Goal: Navigation & Orientation: Find specific page/section

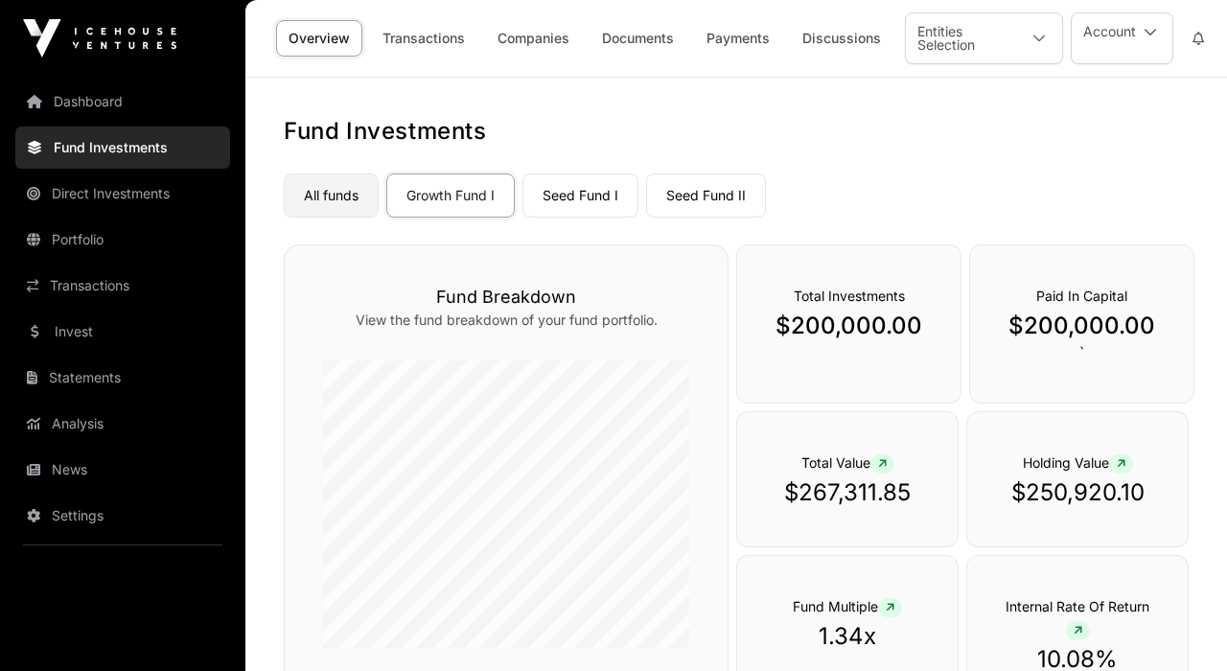
click at [325, 198] on link "All funds" at bounding box center [331, 196] width 95 height 44
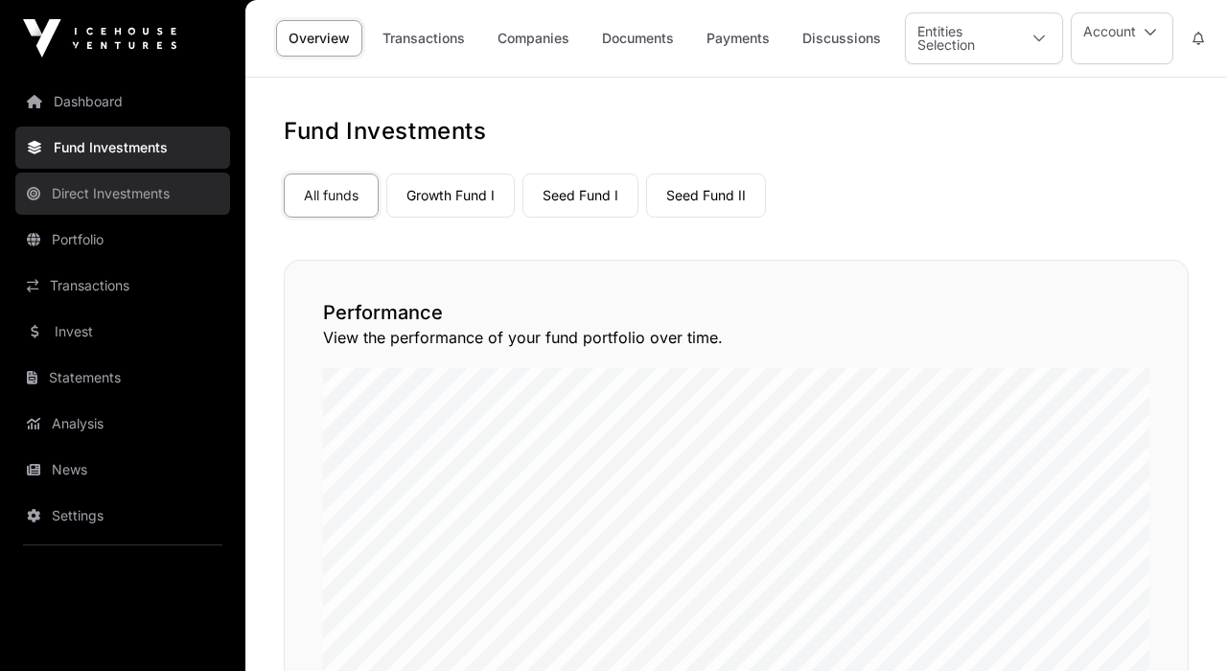
click at [135, 192] on link "Direct Investments" at bounding box center [122, 194] width 215 height 42
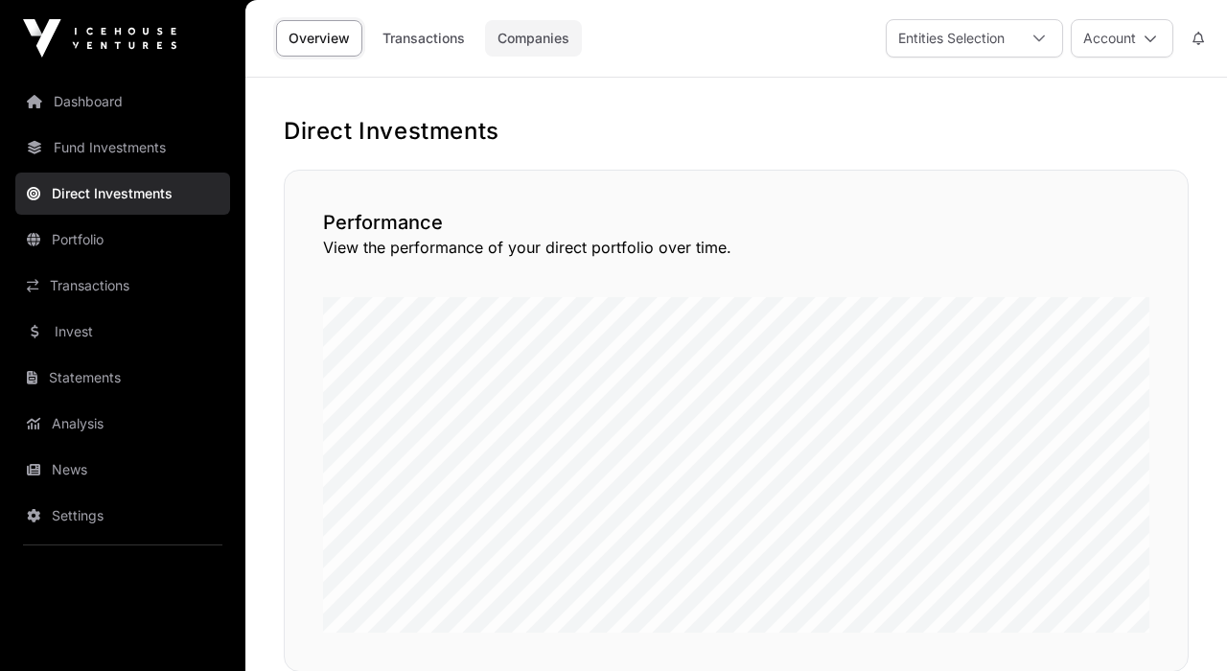
click at [526, 36] on link "Companies" at bounding box center [533, 38] width 97 height 36
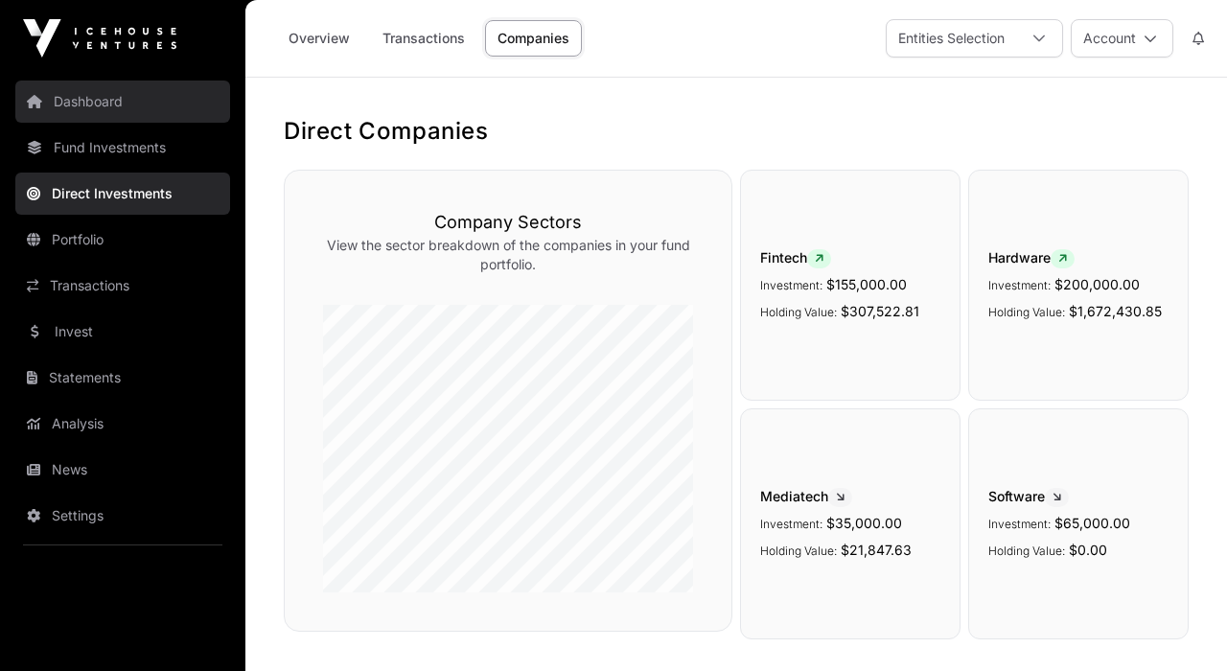
click at [116, 99] on link "Dashboard" at bounding box center [122, 102] width 215 height 42
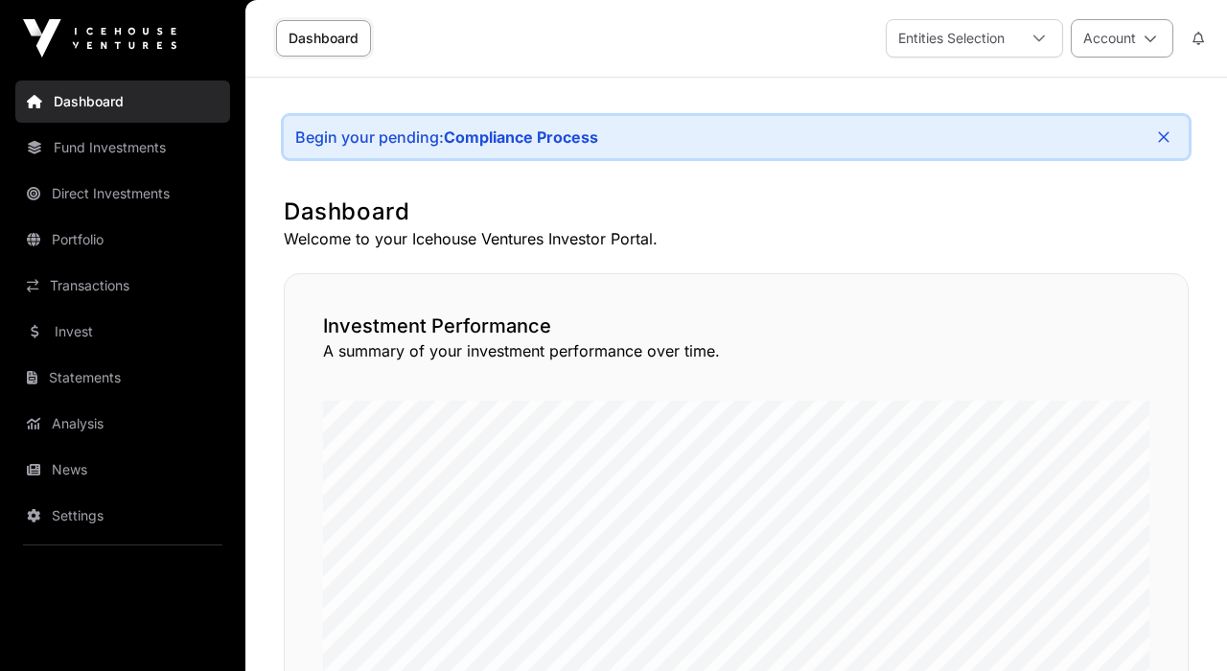
click at [1099, 40] on button "Account" at bounding box center [1122, 38] width 103 height 38
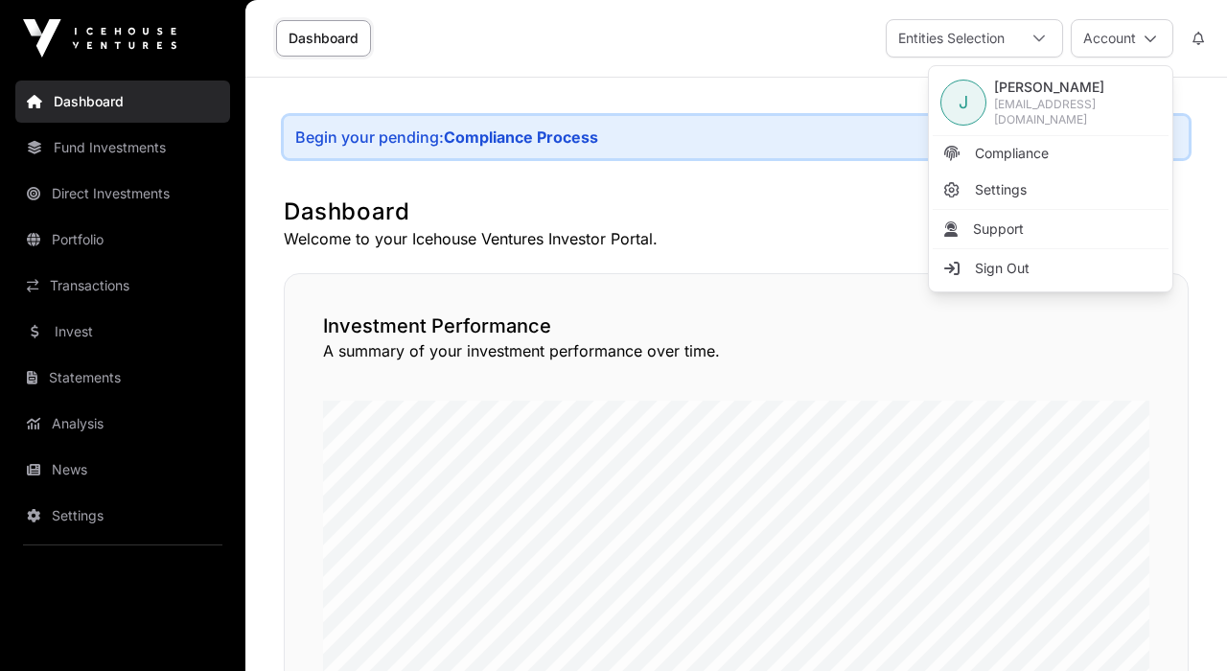
click at [772, 52] on div "Dashboard Entities Selection Account" at bounding box center [736, 38] width 959 height 77
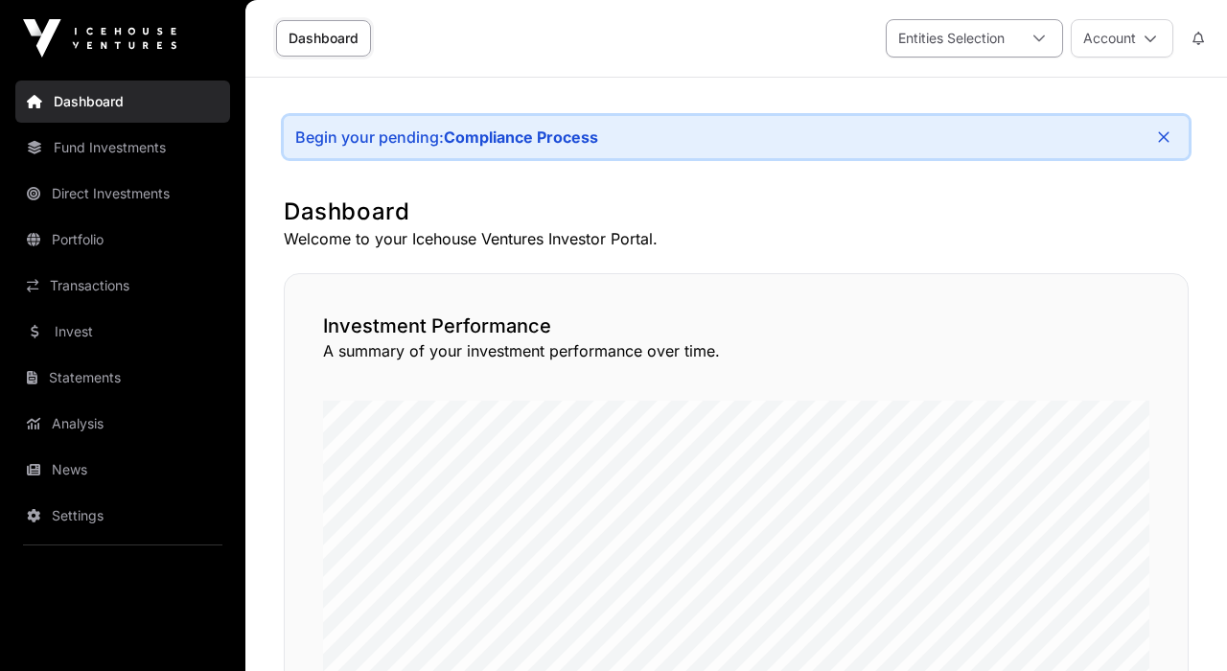
click at [956, 39] on div "Entities Selection" at bounding box center [951, 38] width 129 height 36
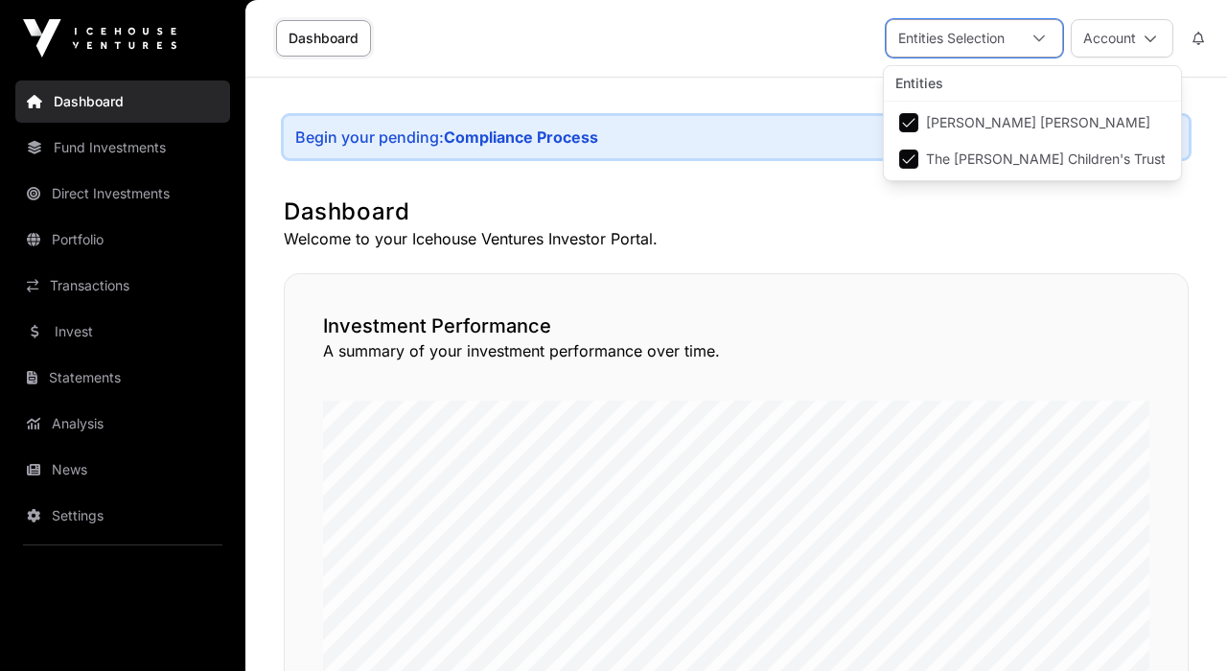
scroll to position [20, 12]
click at [965, 159] on span "The [PERSON_NAME] Children's Trust" at bounding box center [1046, 158] width 240 height 13
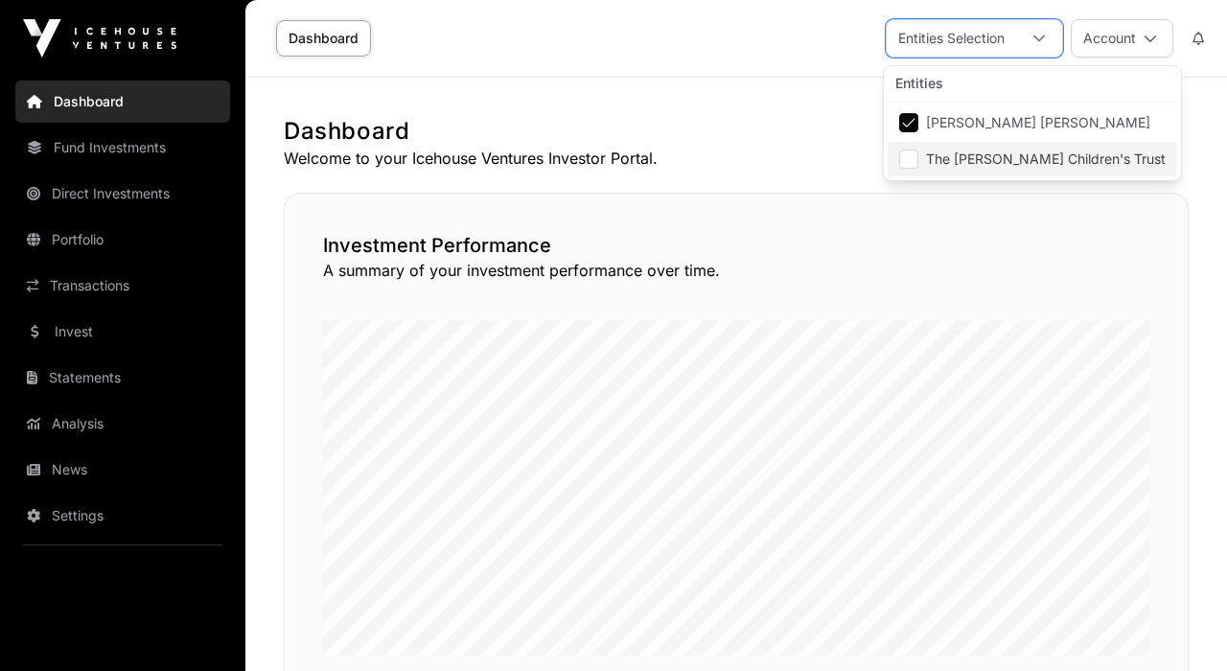
click at [965, 159] on span "The [PERSON_NAME] Children's Trust" at bounding box center [1046, 158] width 240 height 13
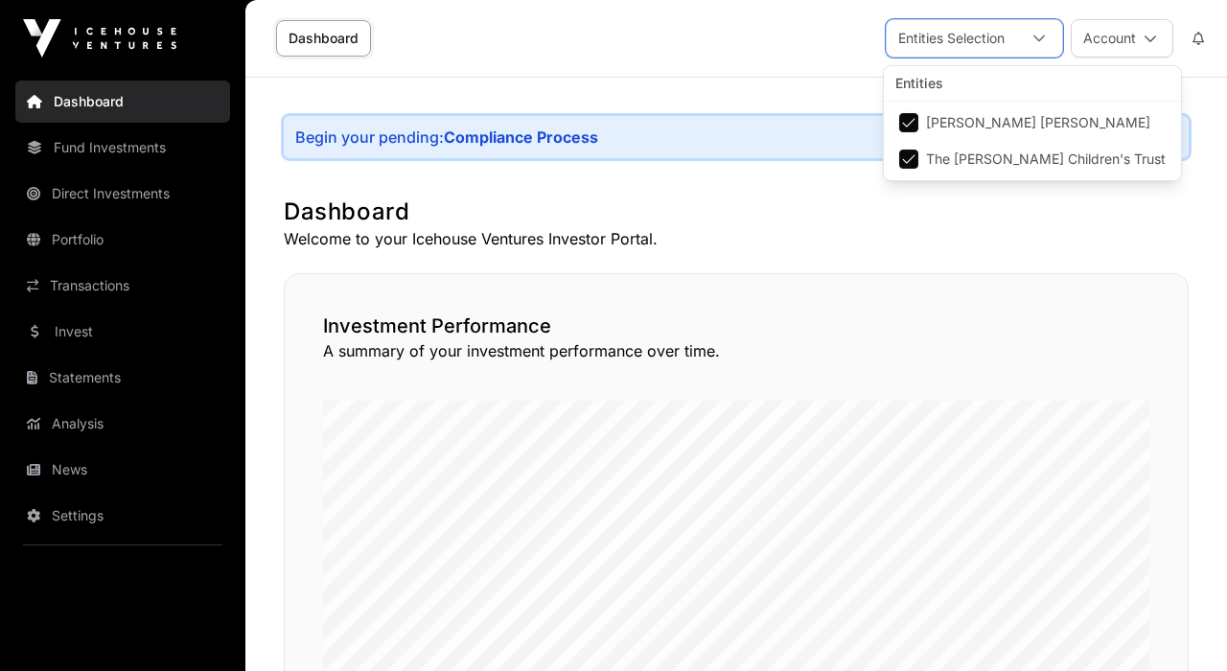
click at [943, 120] on span "[PERSON_NAME] [PERSON_NAME]" at bounding box center [1038, 122] width 224 height 13
click at [850, 223] on h1 "Dashboard" at bounding box center [736, 212] width 905 height 31
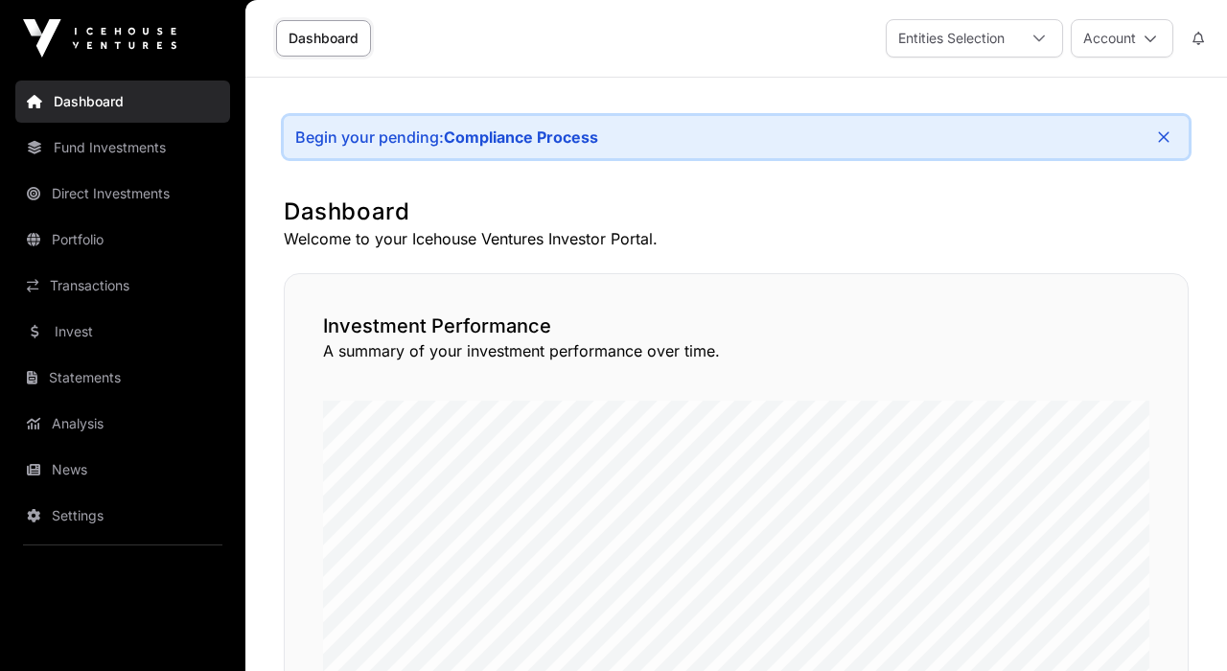
click at [850, 223] on h1 "Dashboard" at bounding box center [736, 212] width 905 height 31
click at [1020, 40] on div at bounding box center [1039, 38] width 46 height 36
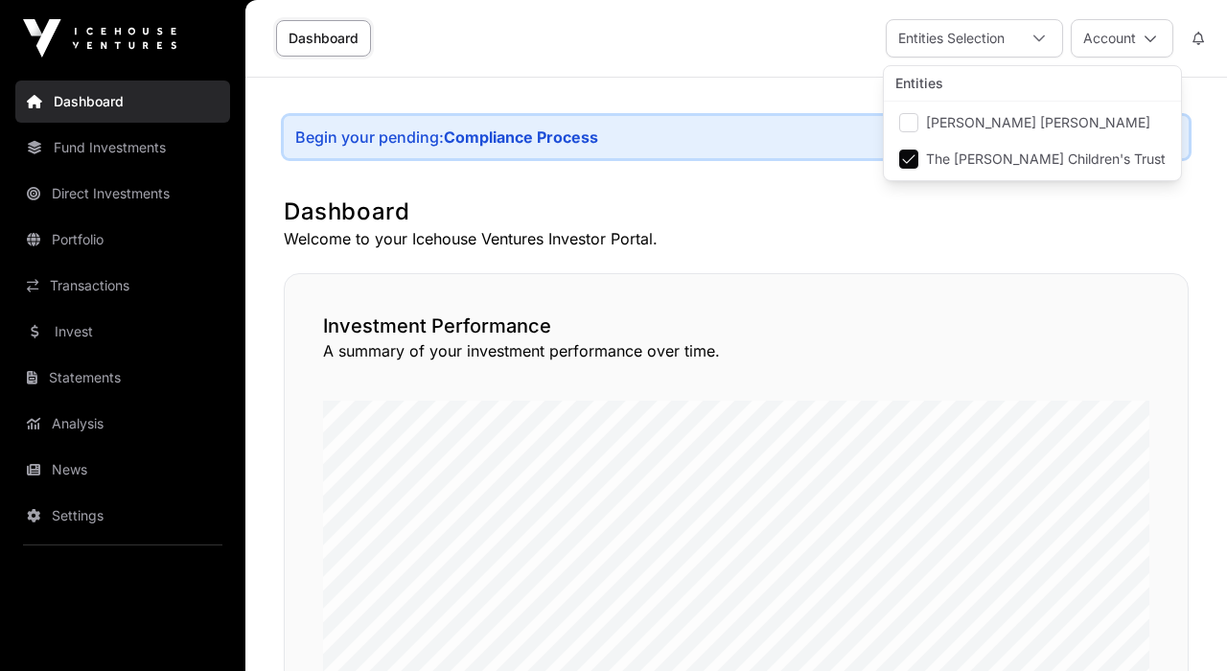
click at [775, 221] on h1 "Dashboard" at bounding box center [736, 212] width 905 height 31
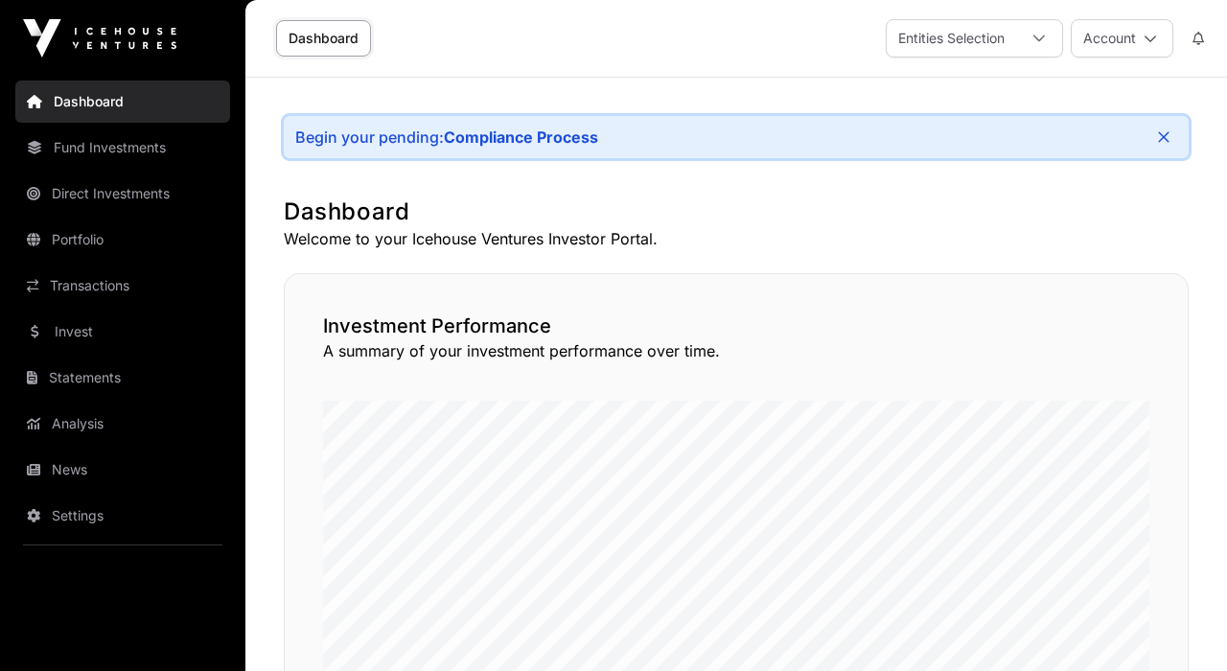
scroll to position [0, 0]
click at [151, 145] on link "Fund Investments" at bounding box center [122, 148] width 215 height 42
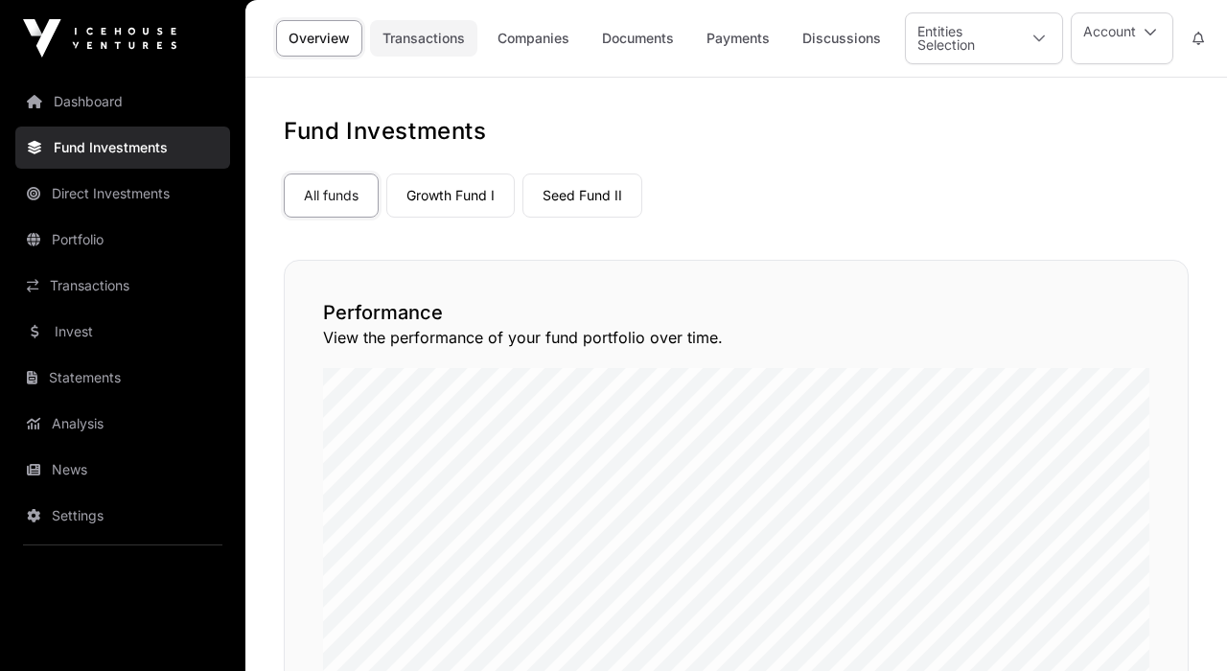
click at [447, 39] on link "Transactions" at bounding box center [423, 38] width 107 height 36
click at [553, 41] on link "Companies" at bounding box center [533, 38] width 97 height 36
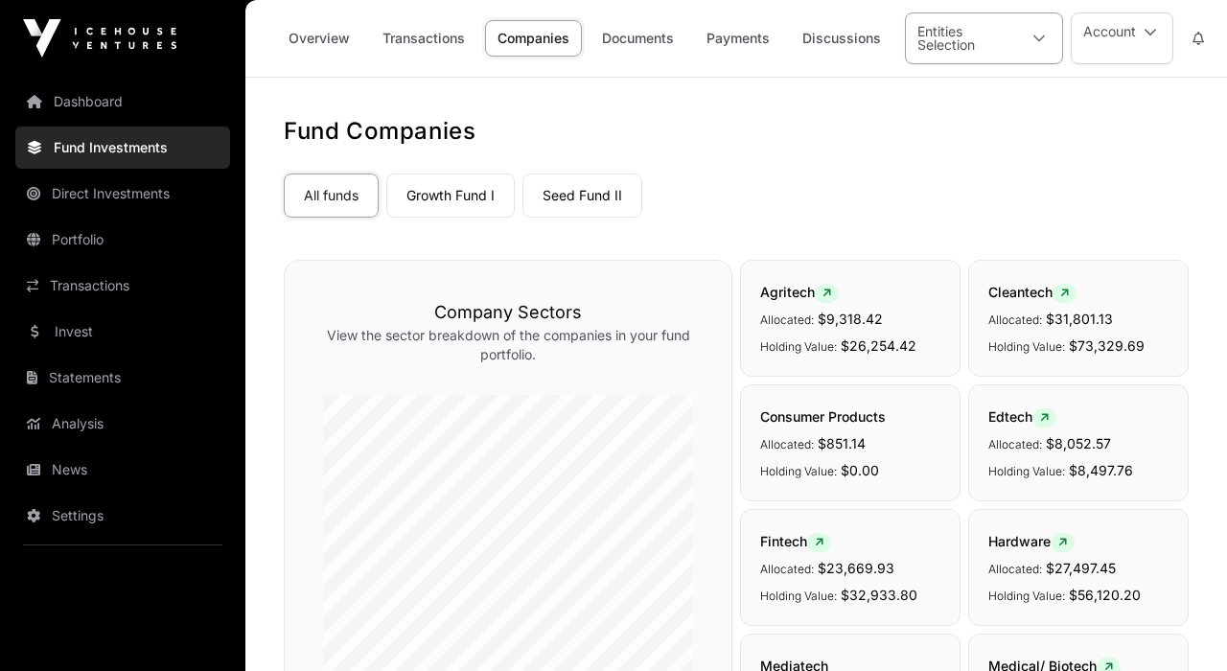
click at [958, 38] on div "Entities Selection" at bounding box center [961, 38] width 110 height 50
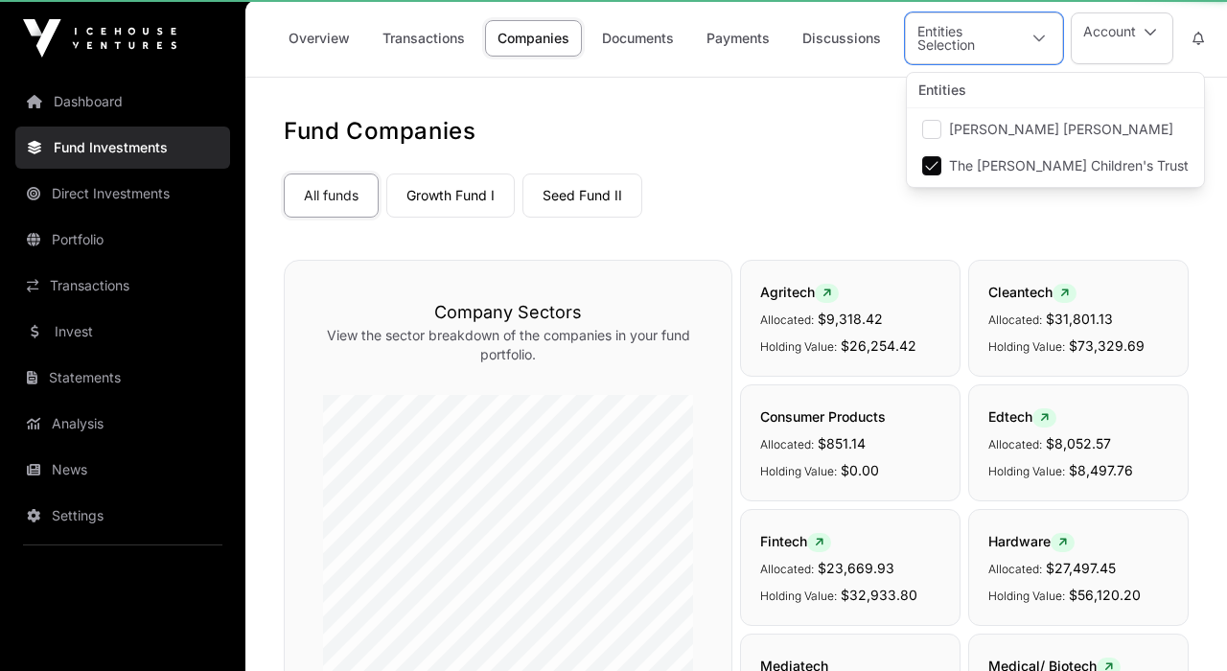
click at [712, 160] on nav "All funds Growth Fund I Seed Fund II Select a fund" at bounding box center [736, 192] width 905 height 90
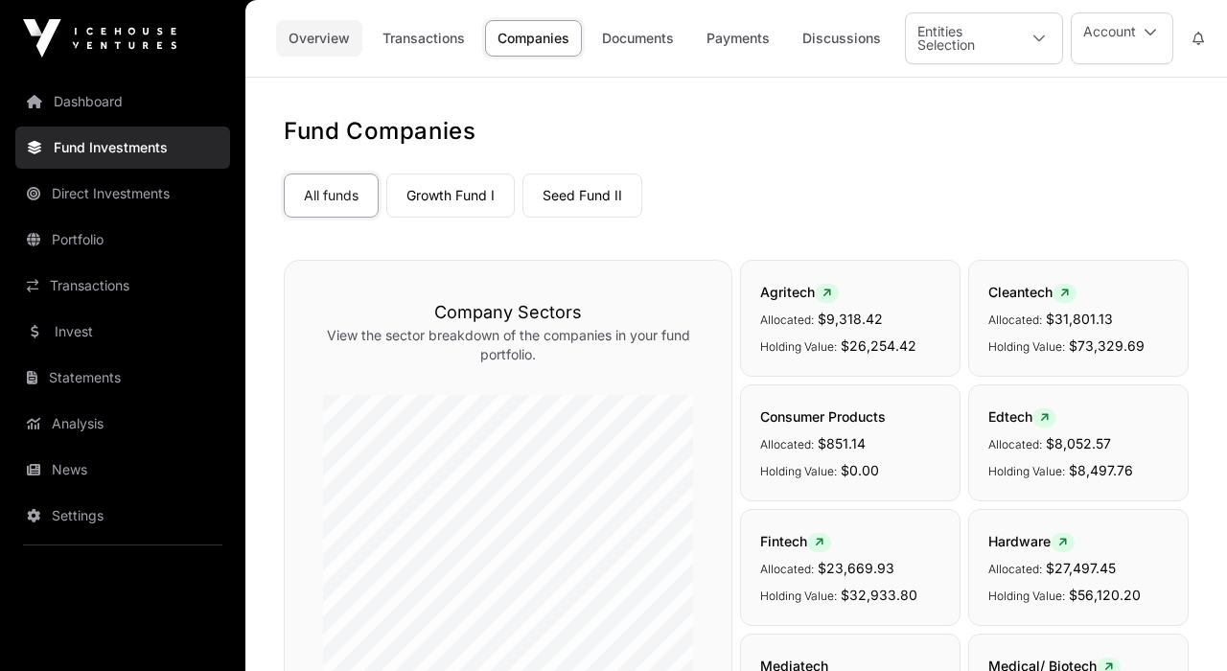
click at [337, 37] on link "Overview" at bounding box center [319, 38] width 86 height 36
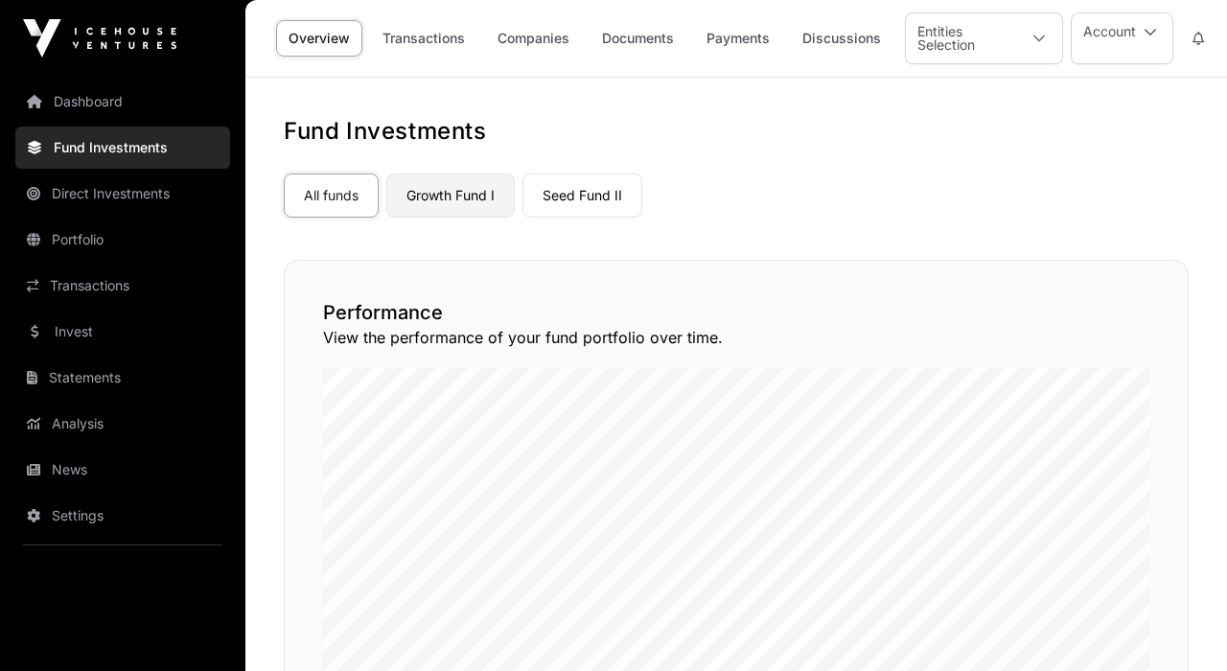
click at [446, 195] on link "Growth Fund I" at bounding box center [450, 196] width 128 height 44
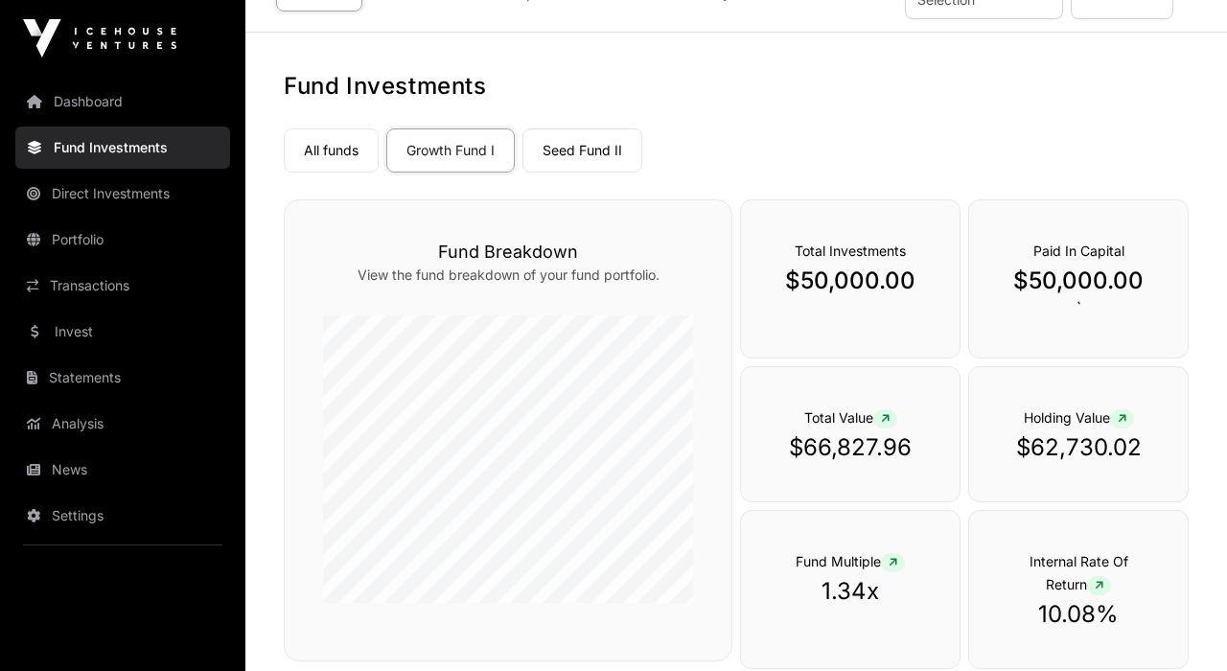
scroll to position [39, 0]
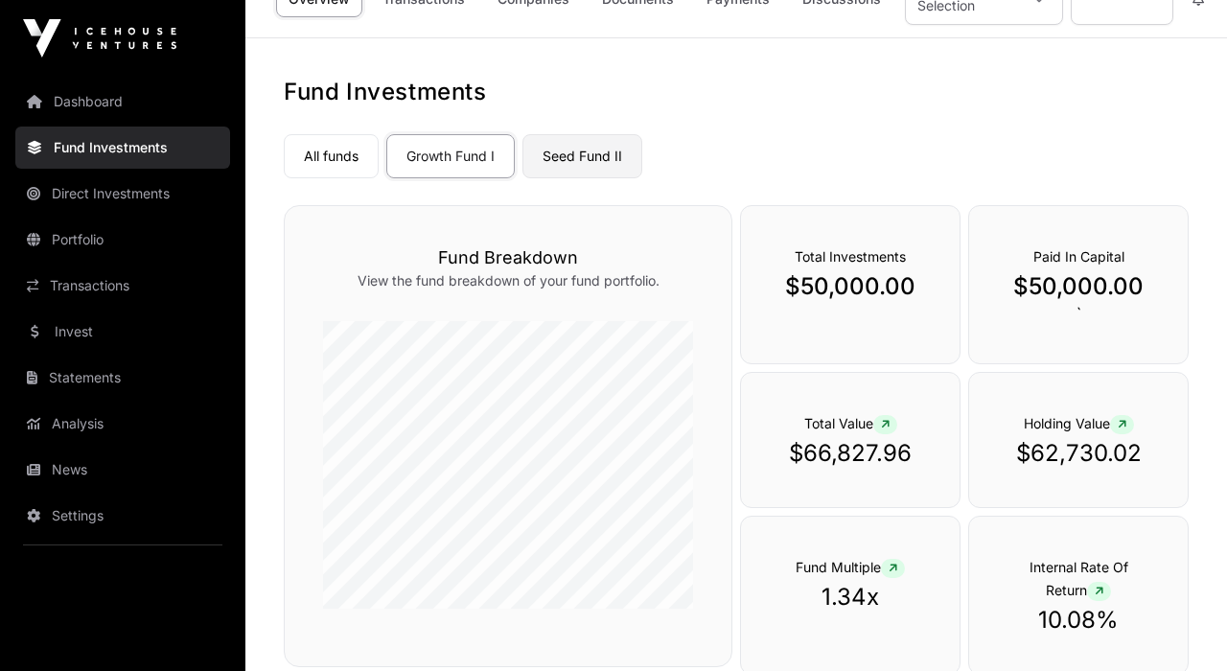
click at [574, 159] on link "Seed Fund II" at bounding box center [583, 156] width 120 height 44
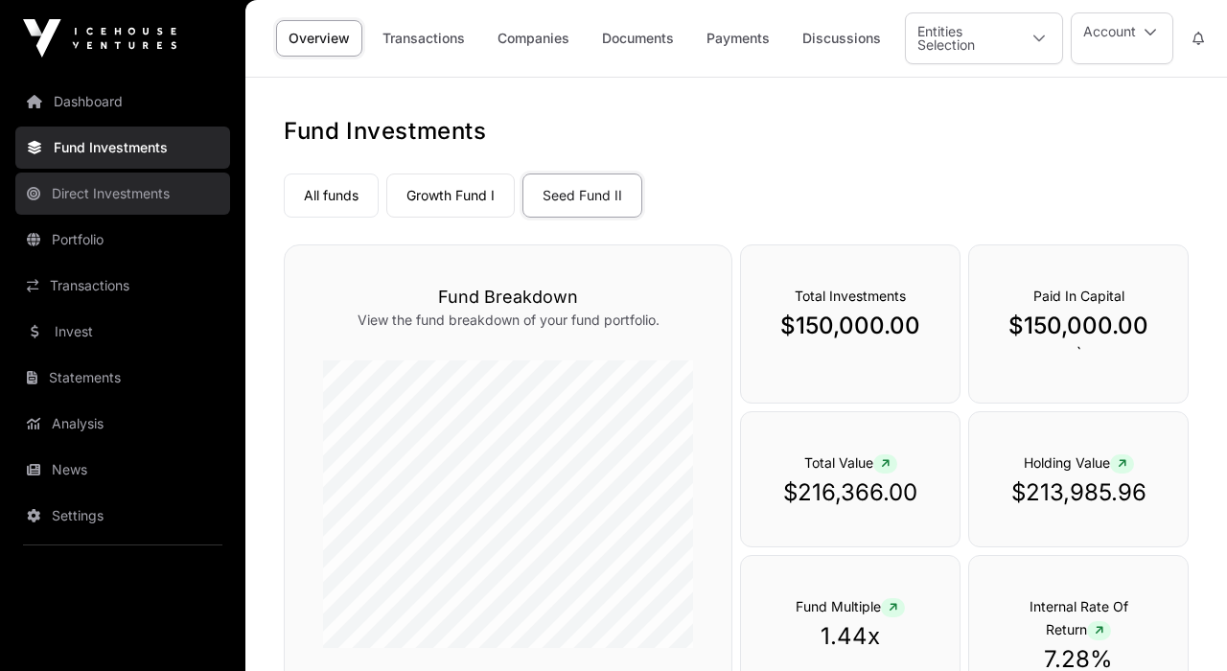
click at [150, 191] on link "Direct Investments" at bounding box center [122, 194] width 215 height 42
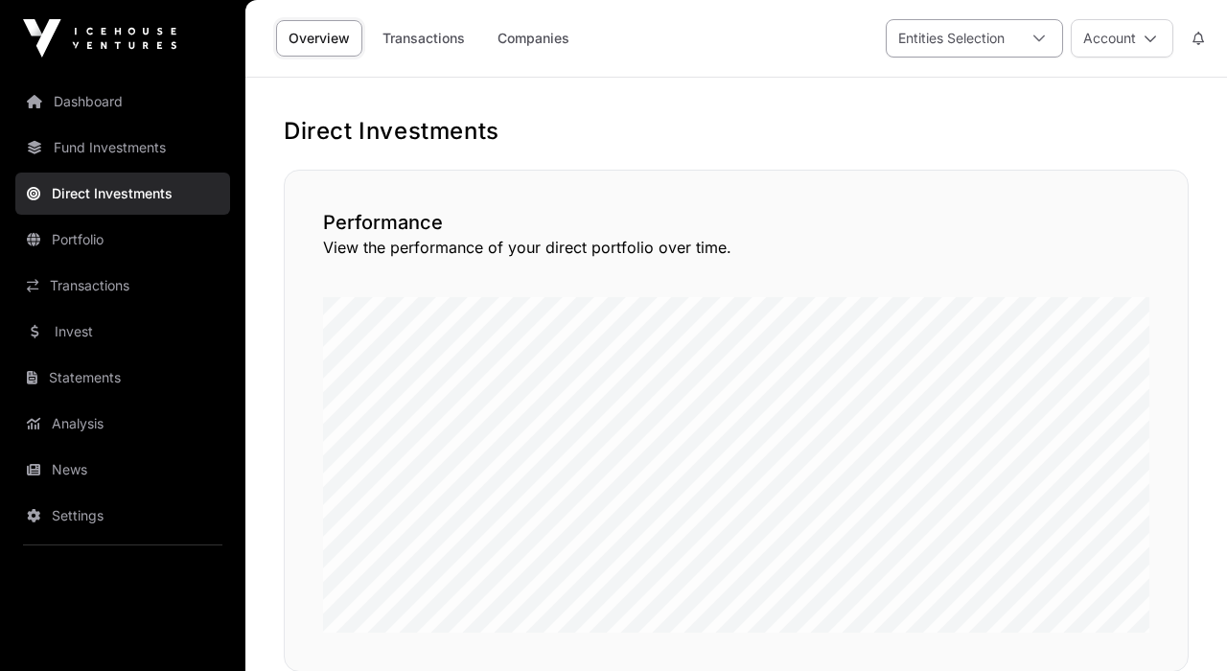
click at [1001, 39] on div "Entities Selection" at bounding box center [951, 38] width 129 height 36
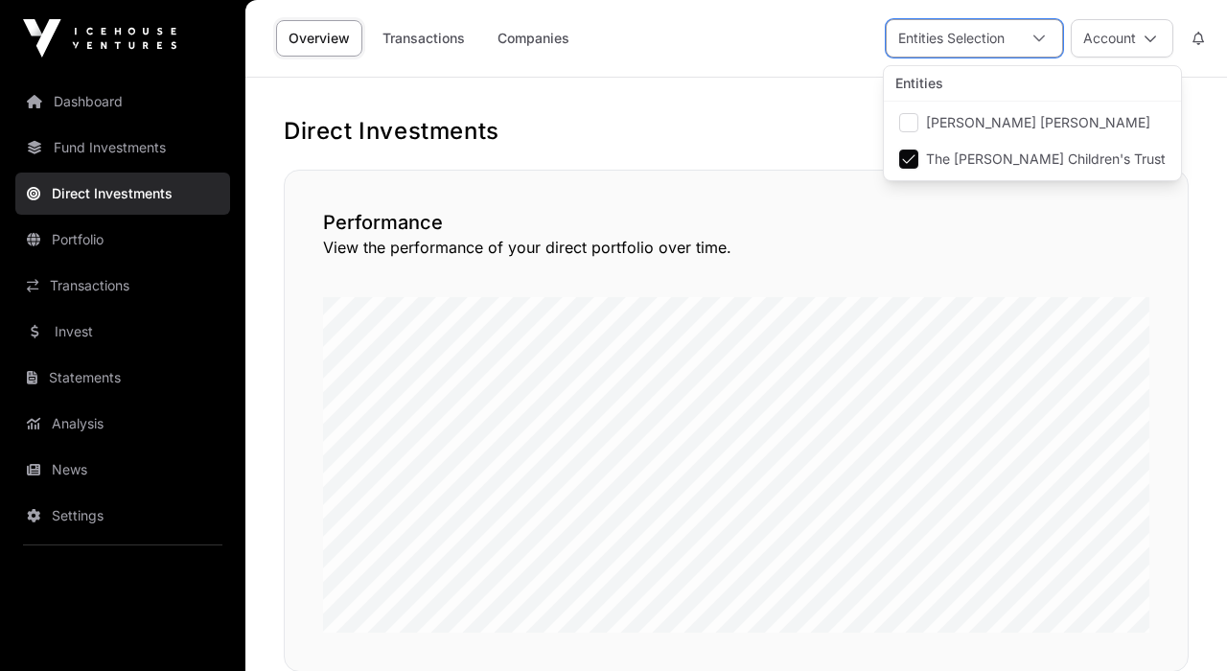
scroll to position [20, 12]
click at [697, 139] on h1 "Direct Investments" at bounding box center [736, 131] width 905 height 31
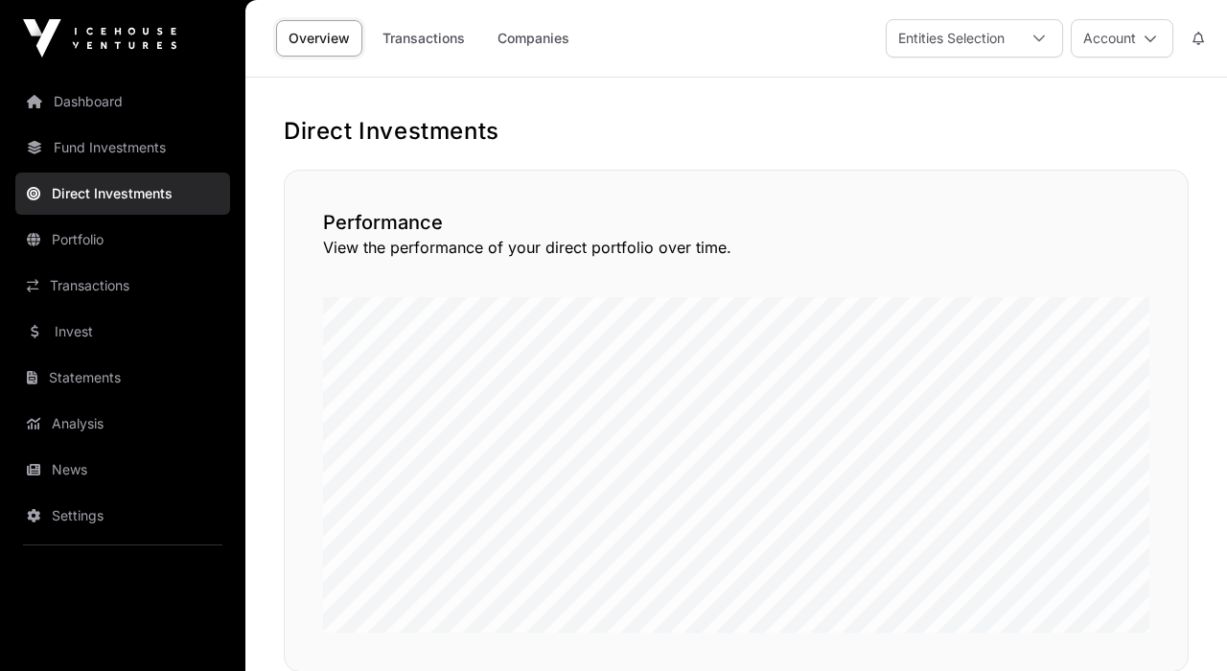
scroll to position [0, 0]
click at [547, 40] on link "Companies" at bounding box center [533, 38] width 97 height 36
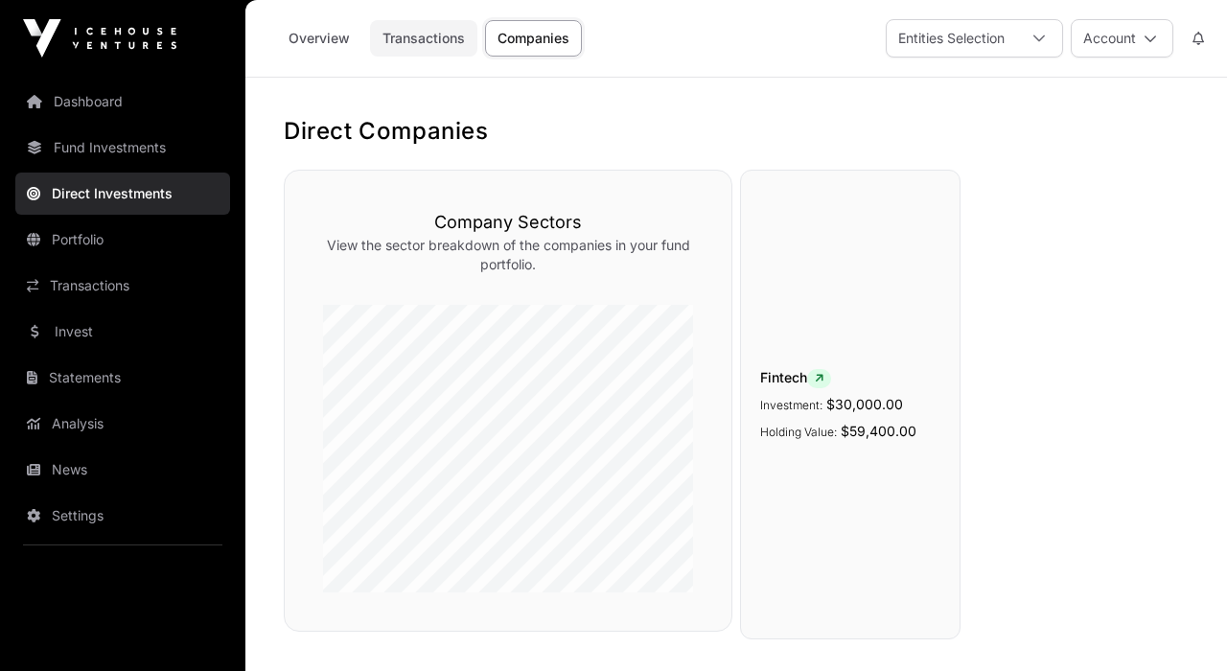
click at [433, 40] on link "Transactions" at bounding box center [423, 38] width 107 height 36
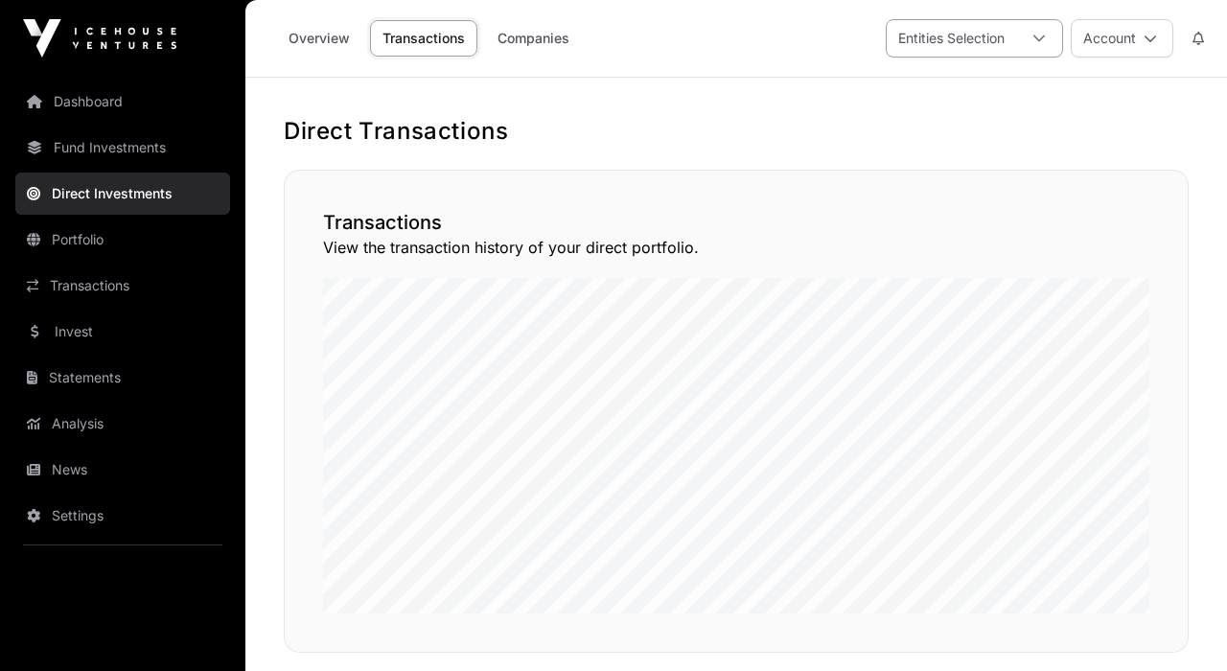
click at [923, 33] on div "Entities Selection" at bounding box center [951, 38] width 129 height 36
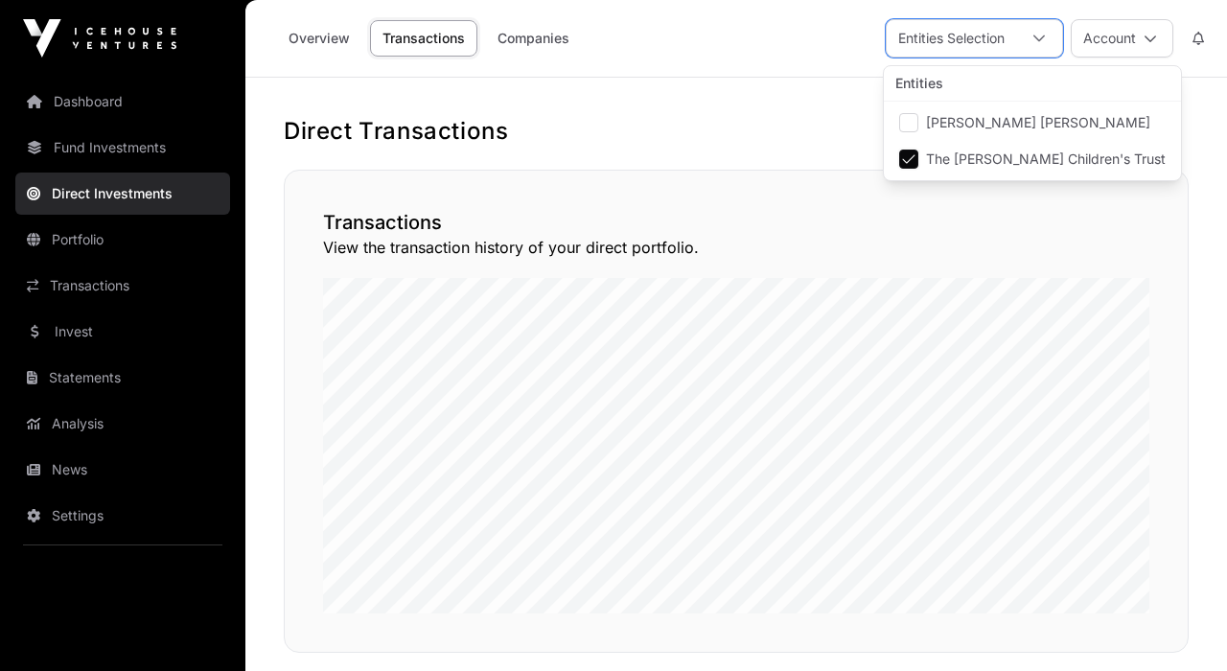
click at [512, 93] on main "Direct Transactions Transactions View the transaction history of your direct po…" at bounding box center [736, 527] width 982 height 898
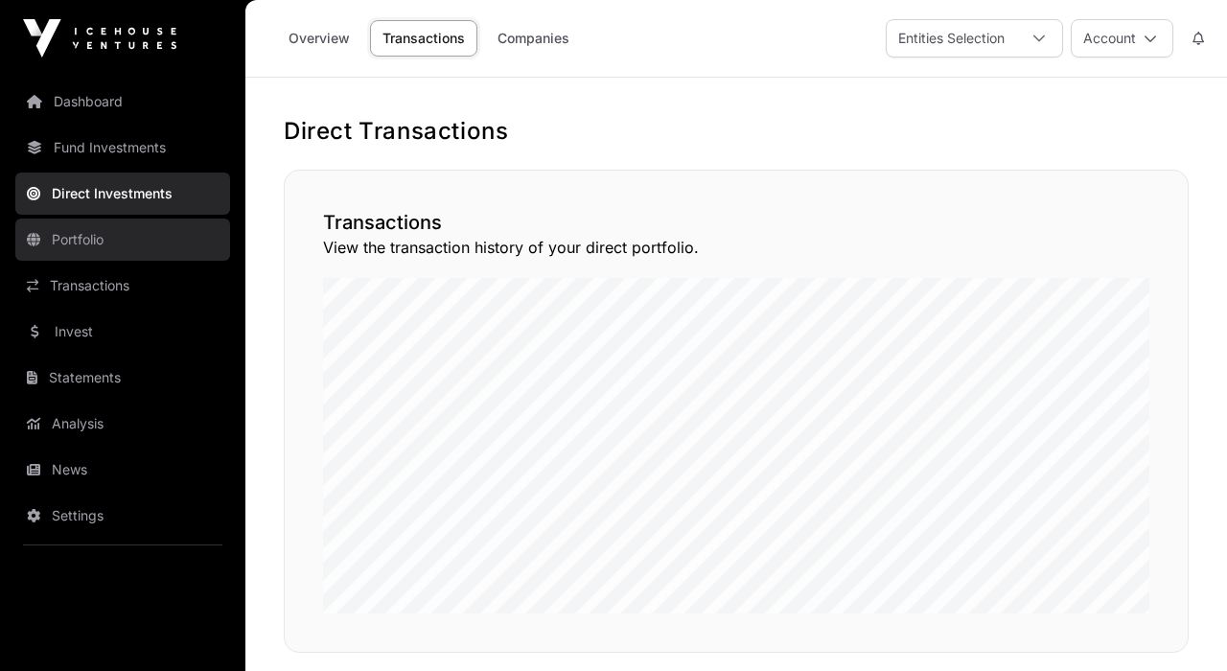
click at [93, 233] on link "Portfolio" at bounding box center [122, 240] width 215 height 42
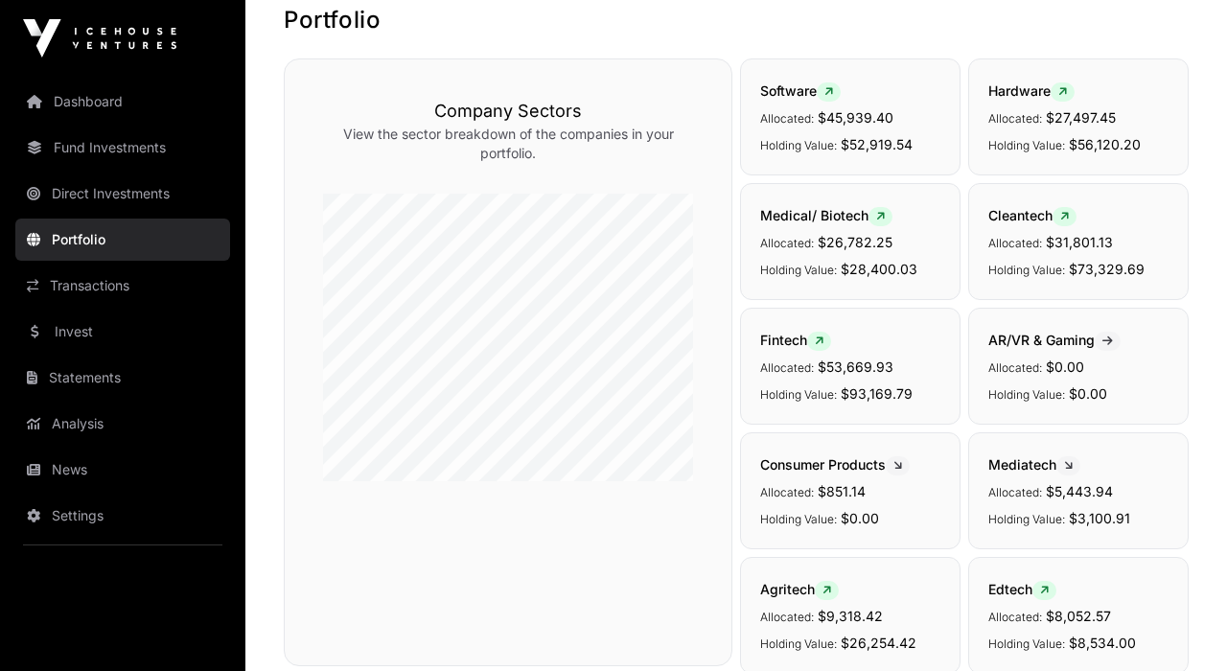
scroll to position [110, 0]
click at [102, 147] on link "Fund Investments" at bounding box center [122, 148] width 215 height 42
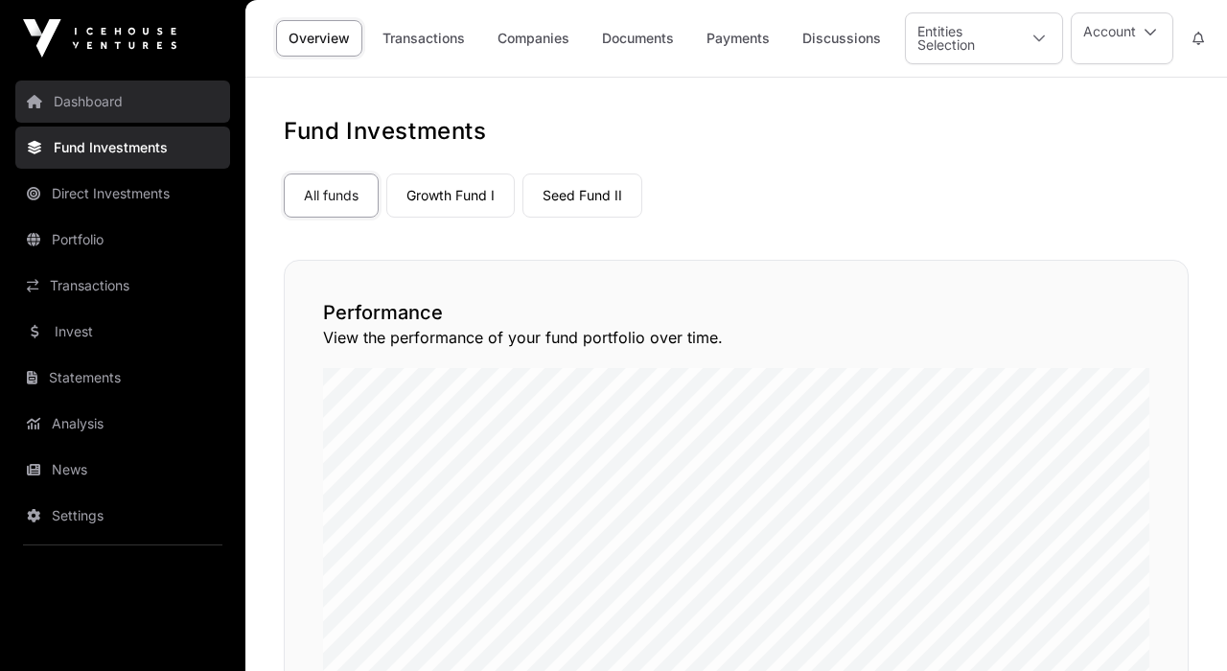
click at [75, 96] on link "Dashboard" at bounding box center [122, 102] width 215 height 42
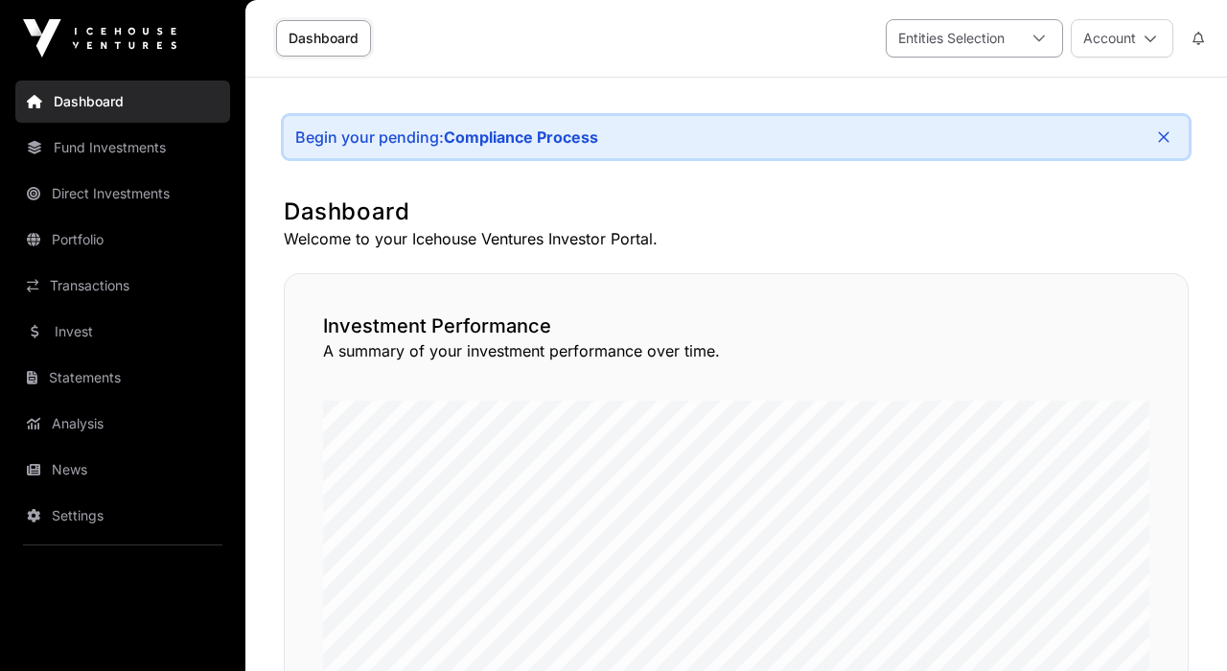
click at [993, 35] on div "Entities Selection" at bounding box center [951, 38] width 129 height 36
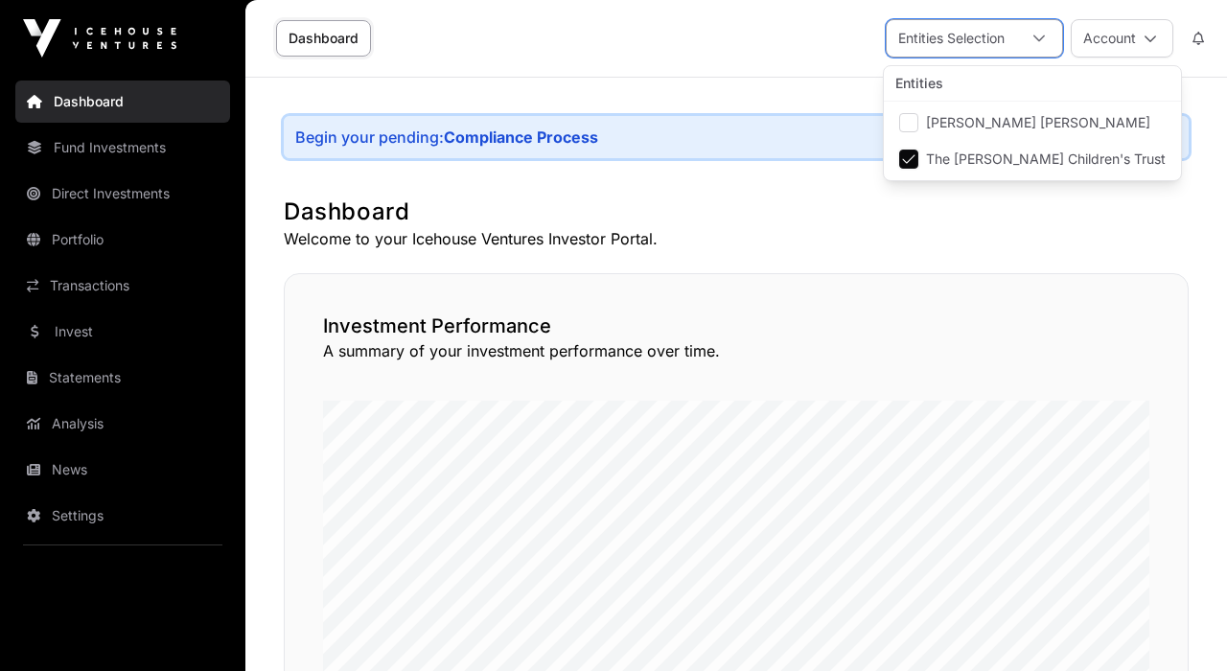
scroll to position [20, 12]
click at [835, 230] on p "Welcome to your Icehouse Ventures Investor Portal." at bounding box center [736, 238] width 905 height 23
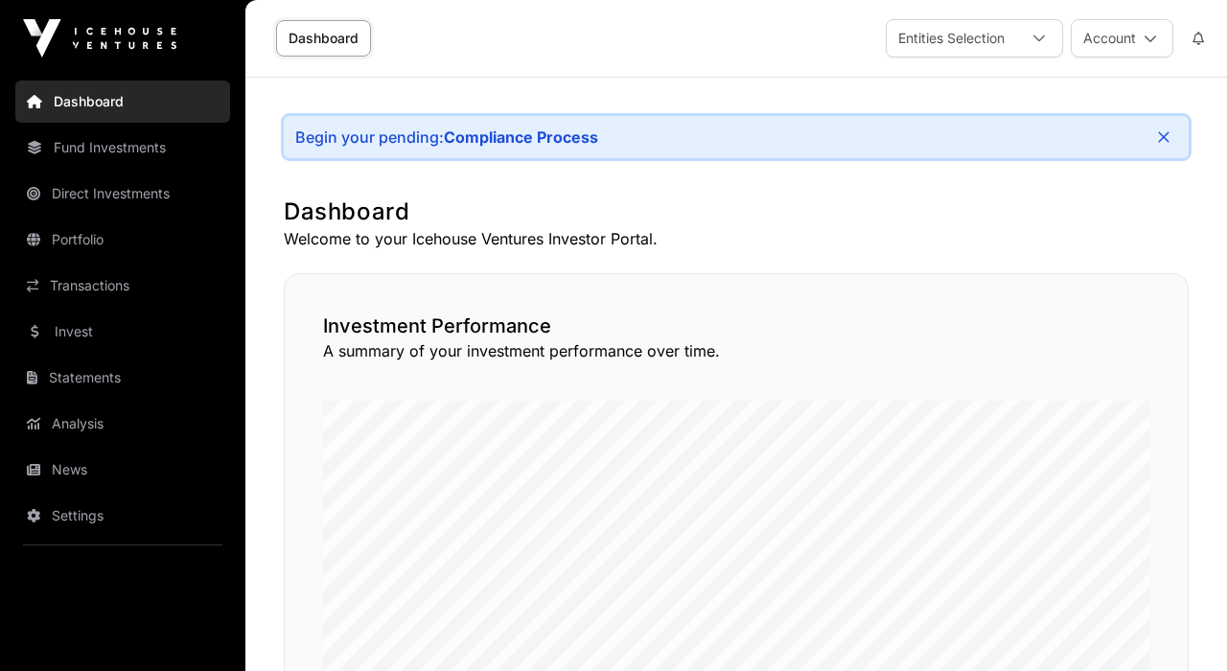
click at [314, 35] on link "Dashboard" at bounding box center [323, 38] width 95 height 36
click at [1005, 38] on div "Entities Selection" at bounding box center [951, 38] width 129 height 36
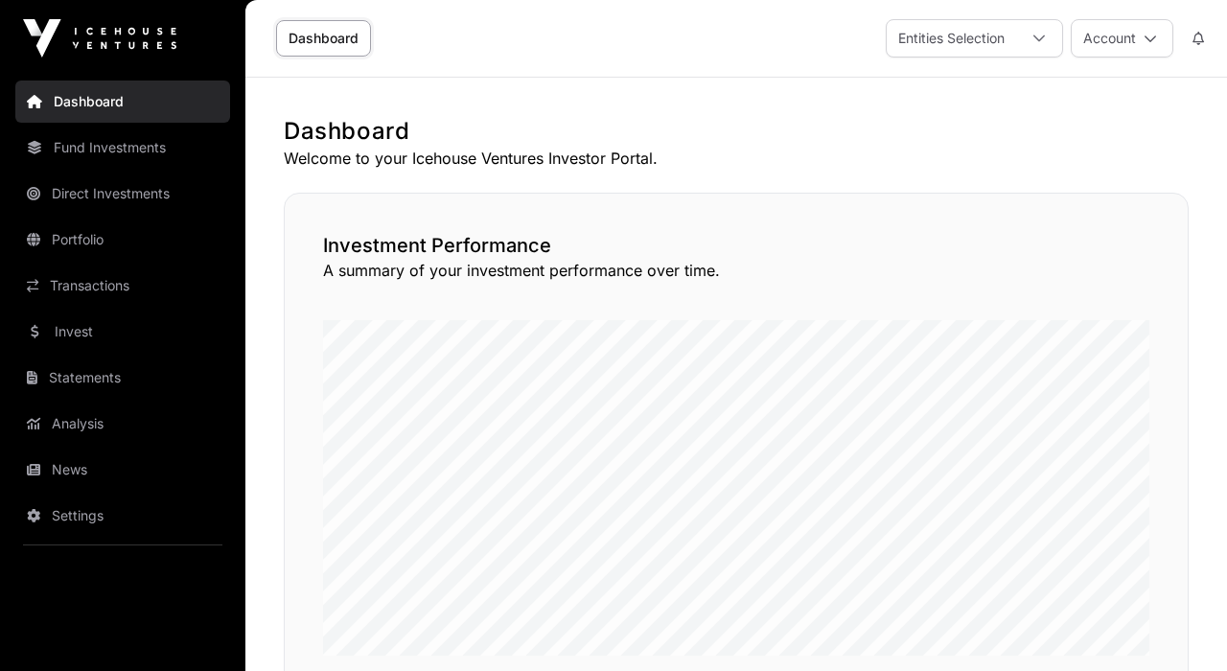
scroll to position [0, 0]
click at [969, 38] on div "Entities Selection" at bounding box center [951, 38] width 129 height 36
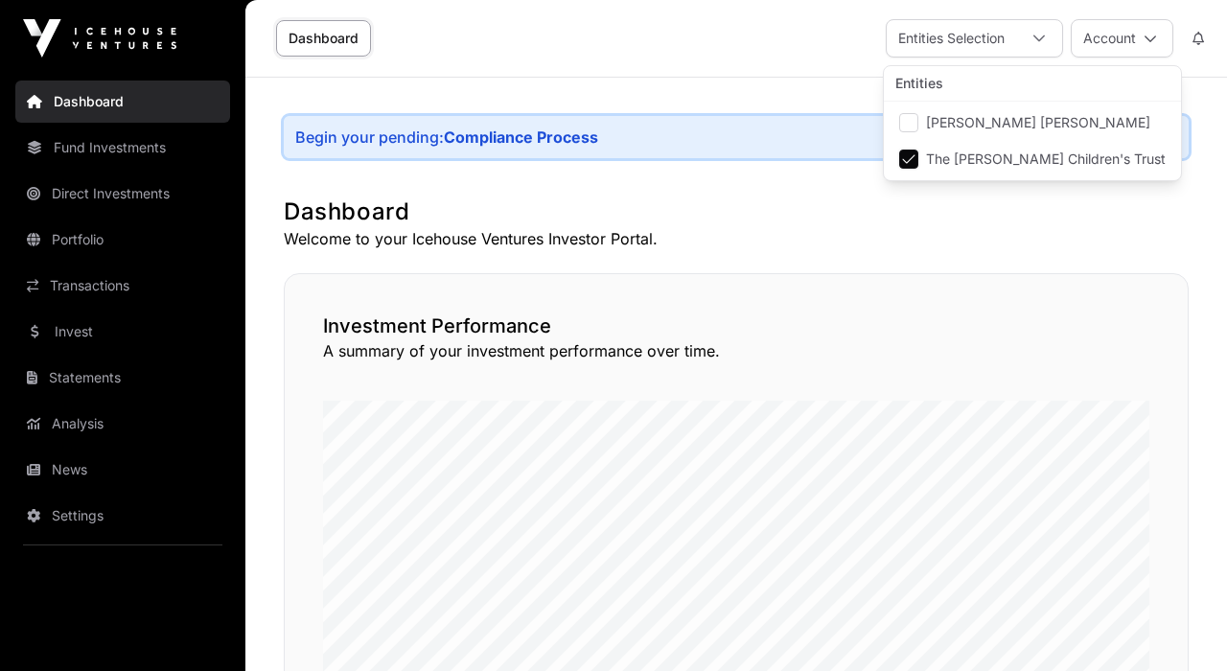
click at [827, 224] on h1 "Dashboard" at bounding box center [736, 212] width 905 height 31
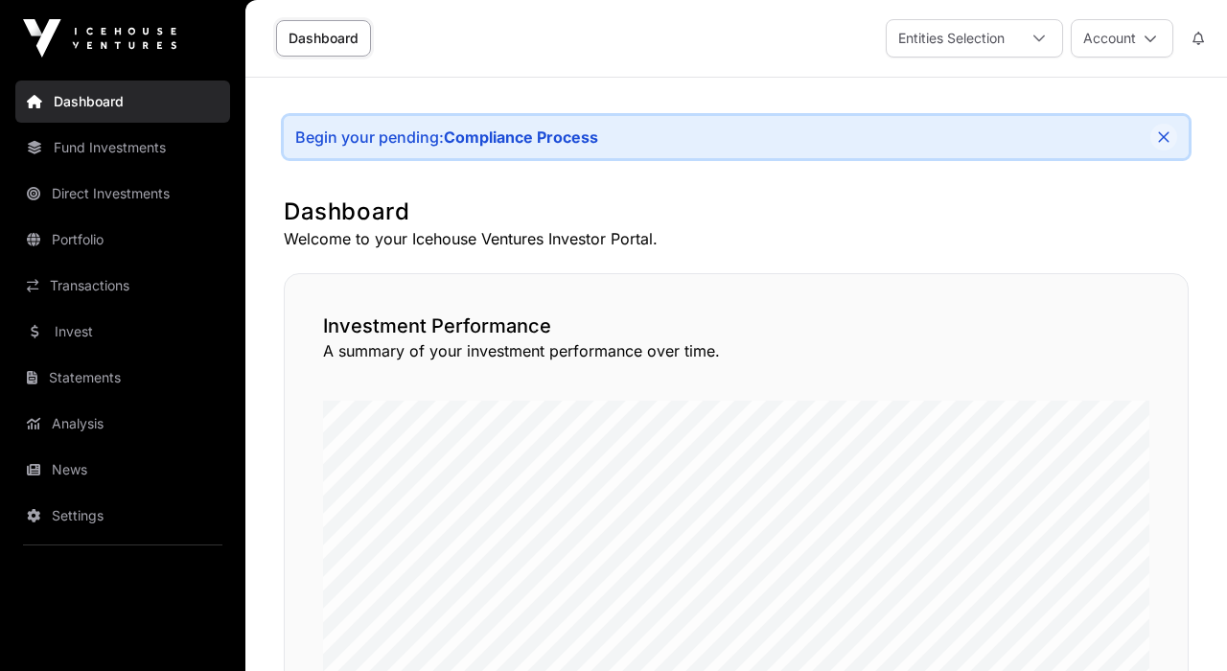
click at [1162, 132] on icon "Close" at bounding box center [1163, 136] width 13 height 13
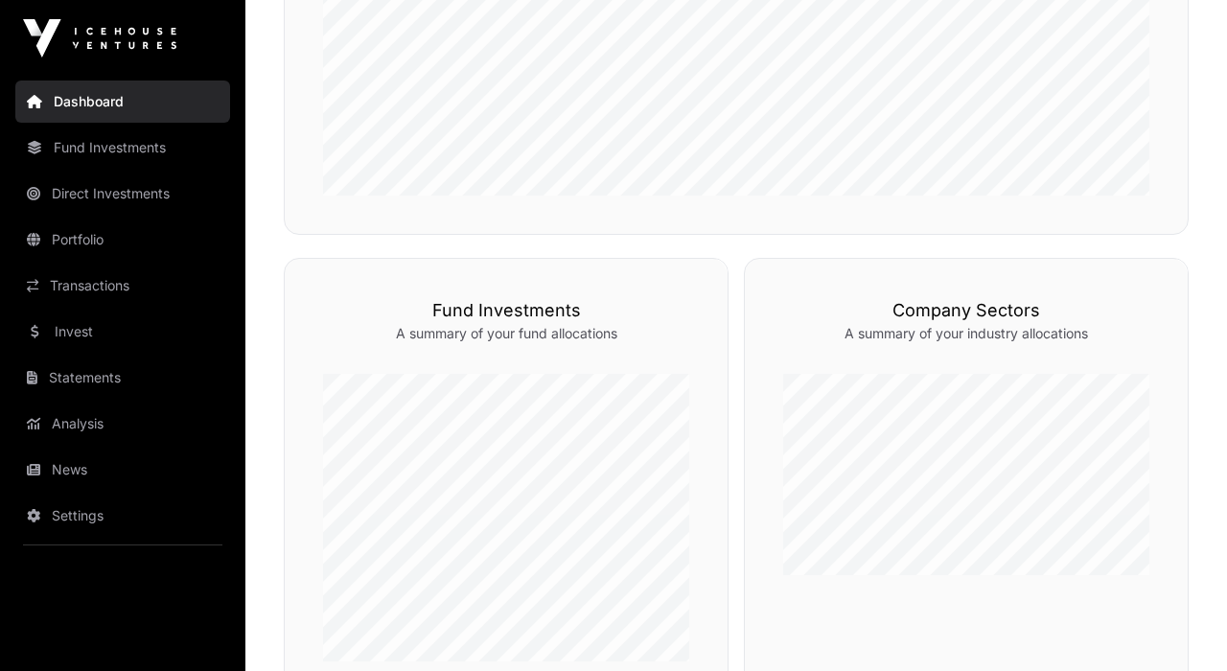
scroll to position [380, 0]
